Goal: Task Accomplishment & Management: Use online tool/utility

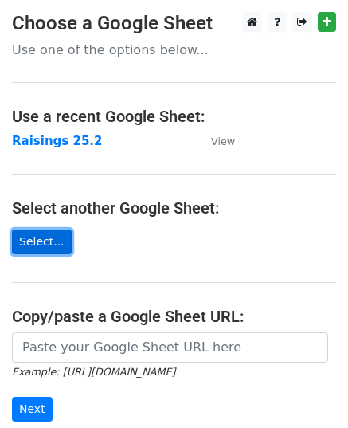
click at [34, 239] on link "Select..." at bounding box center [42, 242] width 60 height 25
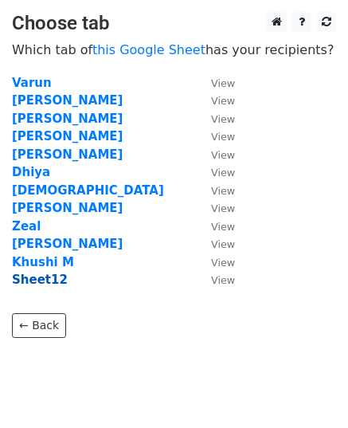
click at [41, 279] on strong "Sheet12" at bounding box center [40, 280] width 56 height 14
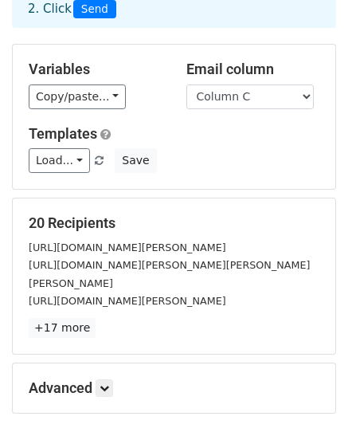
scroll to position [110, 0]
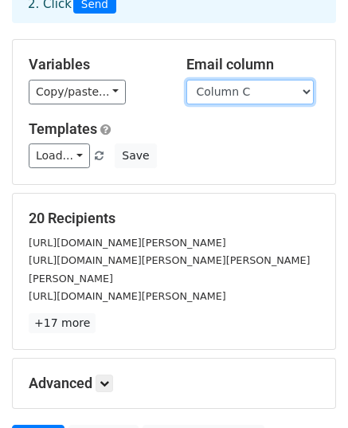
click at [295, 92] on select "Column A Column B Column C Column D Column E" at bounding box center [251, 92] width 128 height 25
select select "Column E"
click at [187, 80] on select "Column A Column B Column C Column D Column E" at bounding box center [251, 92] width 128 height 25
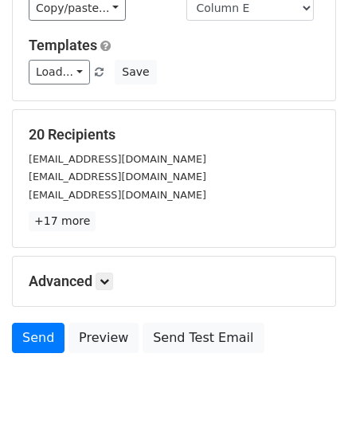
scroll to position [195, 0]
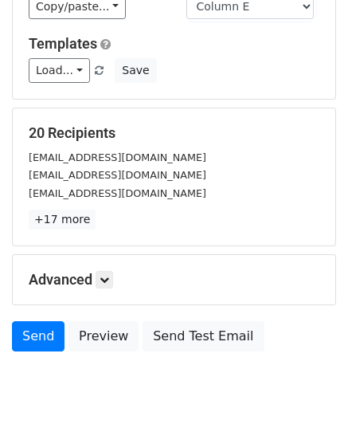
click at [108, 286] on h5 "Advanced" at bounding box center [174, 280] width 291 height 18
click at [107, 281] on icon at bounding box center [105, 280] width 10 height 10
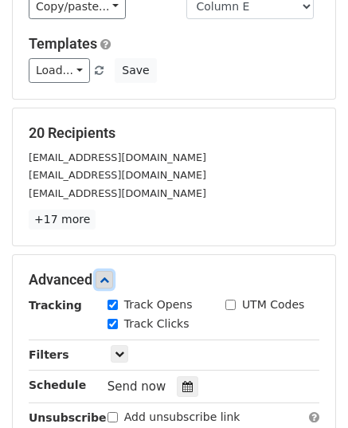
scroll to position [318, 0]
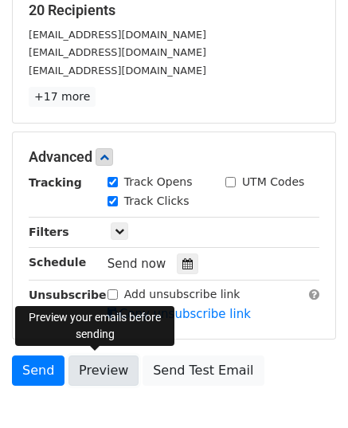
click at [97, 369] on link "Preview" at bounding box center [104, 371] width 70 height 30
click at [93, 369] on link "Preview" at bounding box center [104, 371] width 70 height 30
click at [95, 360] on link "Preview" at bounding box center [104, 371] width 70 height 30
click at [95, 364] on link "Preview" at bounding box center [104, 371] width 70 height 30
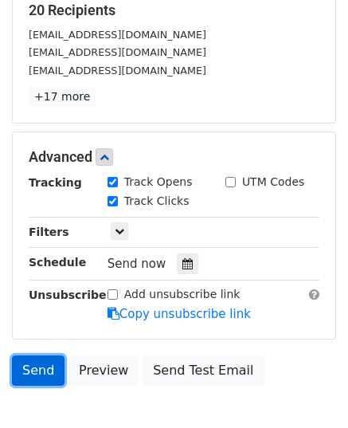
click at [42, 368] on link "Send" at bounding box center [38, 371] width 53 height 30
